Goal: Task Accomplishment & Management: Use online tool/utility

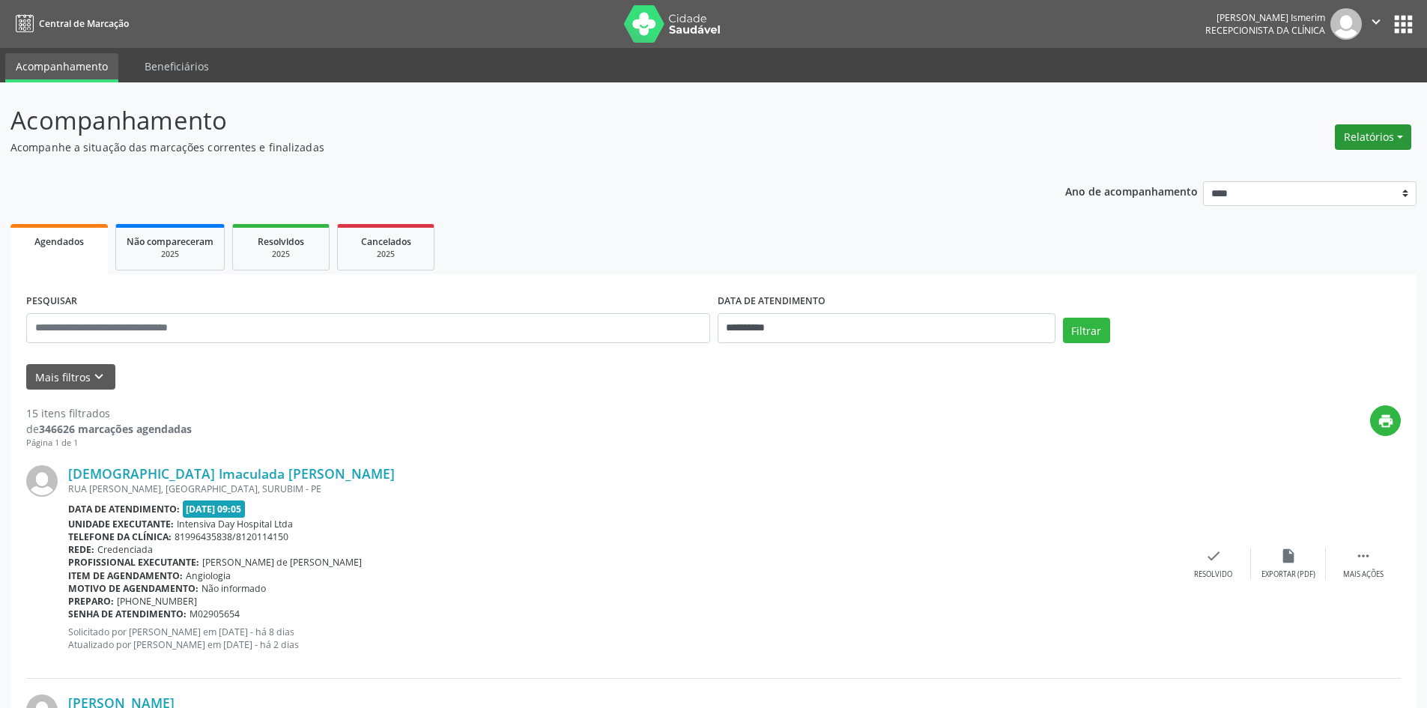
click at [1386, 134] on button "Relatórios" at bounding box center [1373, 136] width 76 height 25
click at [1307, 166] on link "Agendamentos" at bounding box center [1331, 169] width 161 height 21
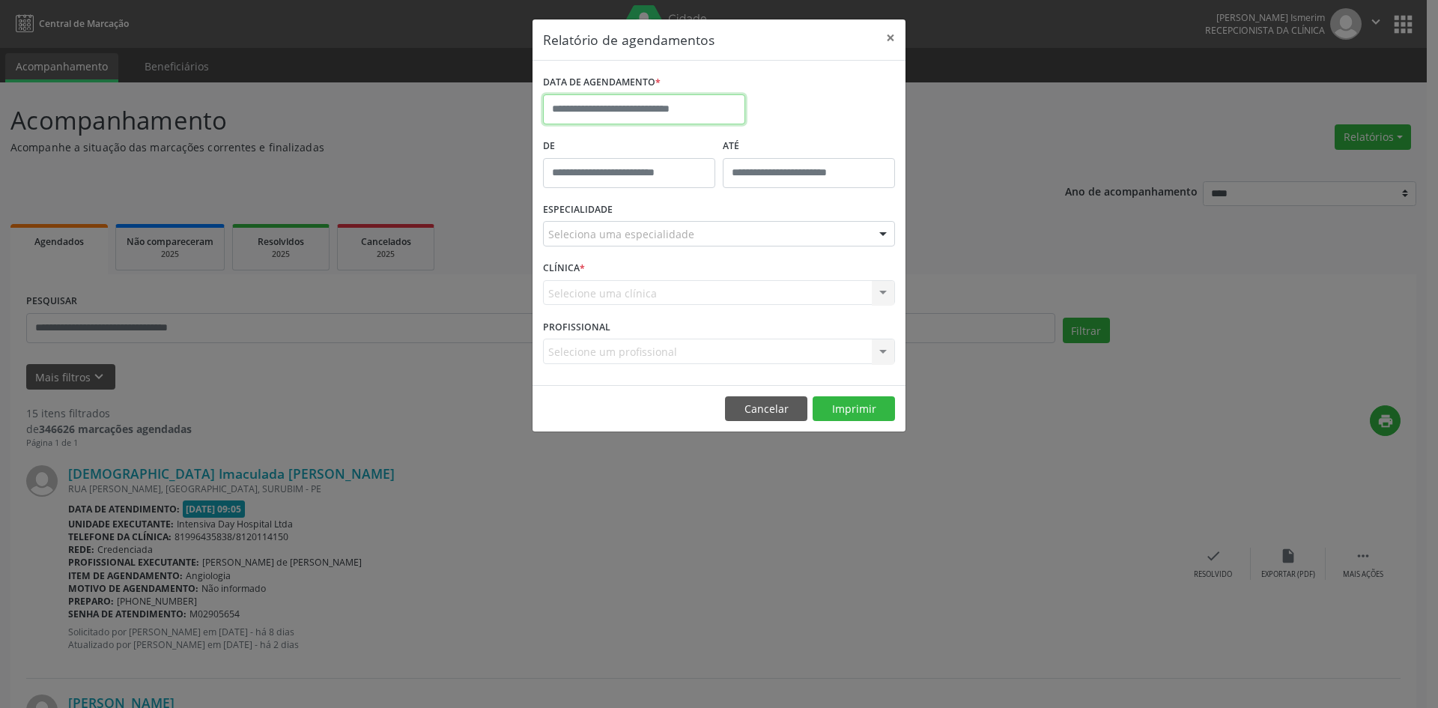
click at [697, 106] on input "text" at bounding box center [644, 109] width 202 height 30
click at [728, 187] on span "5" at bounding box center [723, 187] width 29 height 29
type input "**********"
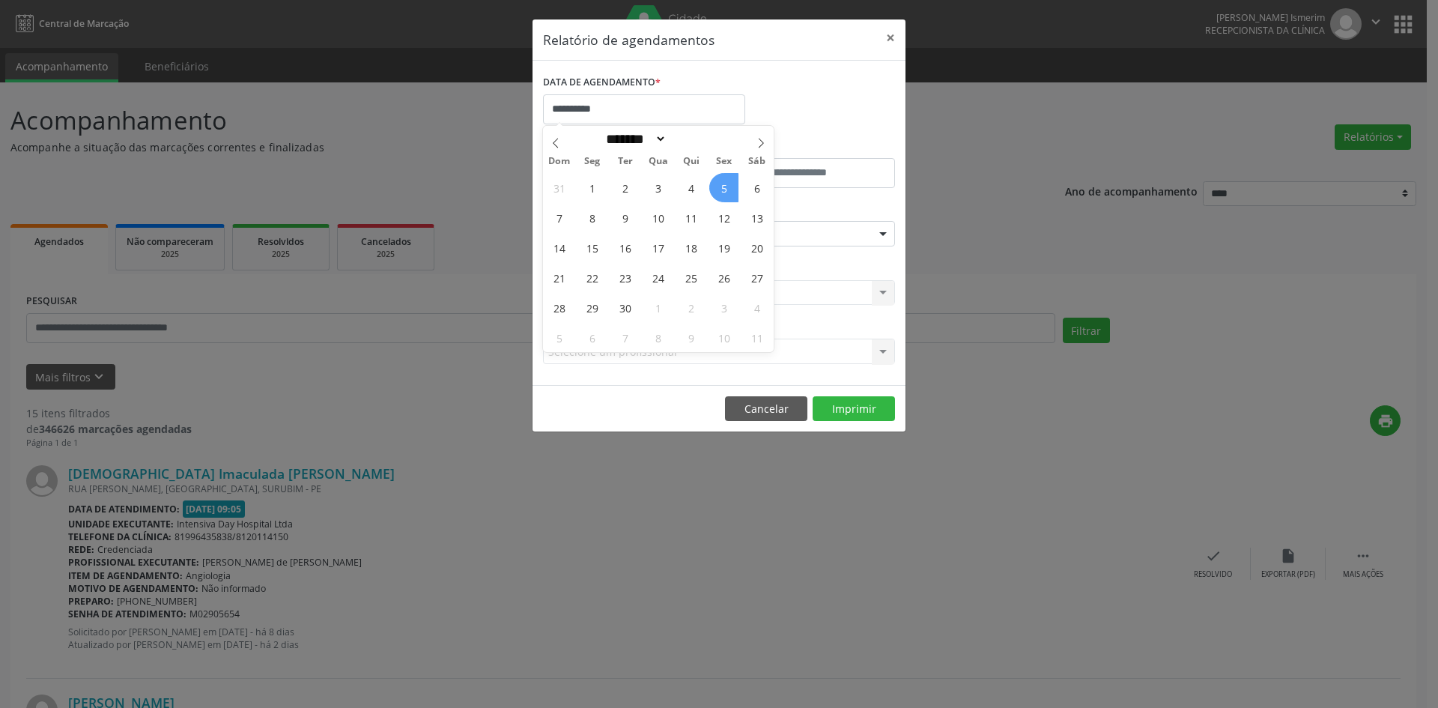
click at [728, 187] on span "5" at bounding box center [723, 187] width 29 height 29
click at [874, 241] on div "Seleciona uma especialidade Todas as especialidades Alergologia Angiologia Arri…" at bounding box center [719, 233] width 352 height 25
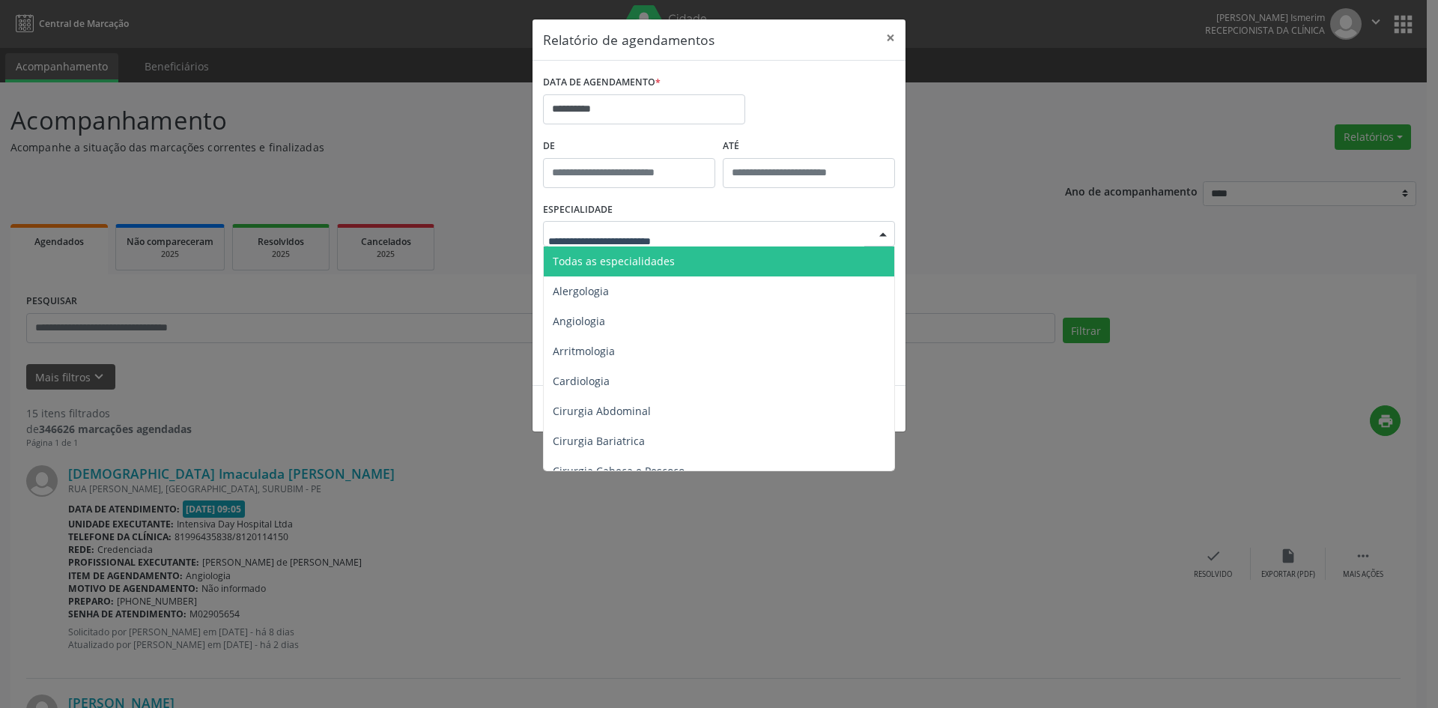
click at [622, 261] on span "Todas as especialidades" at bounding box center [614, 261] width 122 height 14
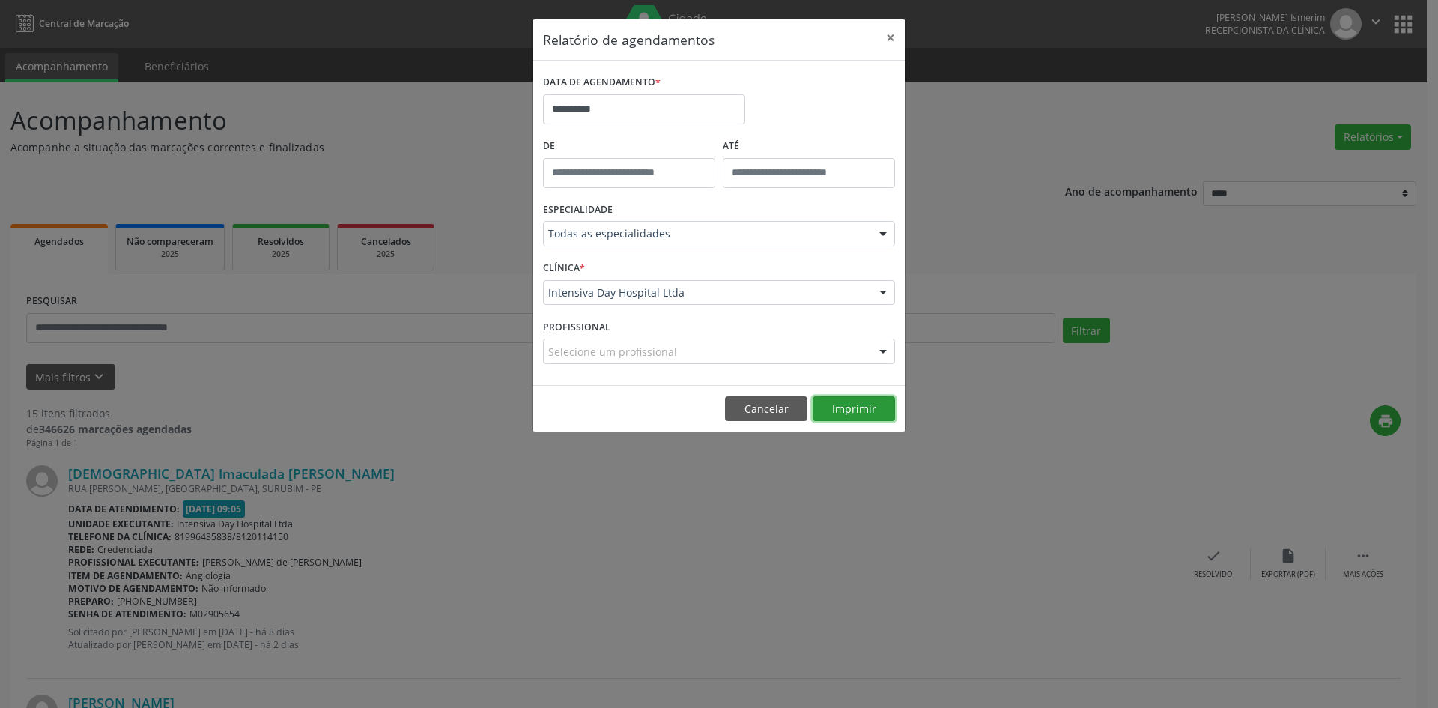
click at [859, 408] on button "Imprimir" at bounding box center [854, 408] width 82 height 25
click at [886, 34] on button "×" at bounding box center [891, 37] width 30 height 37
